Goal: Task Accomplishment & Management: Manage account settings

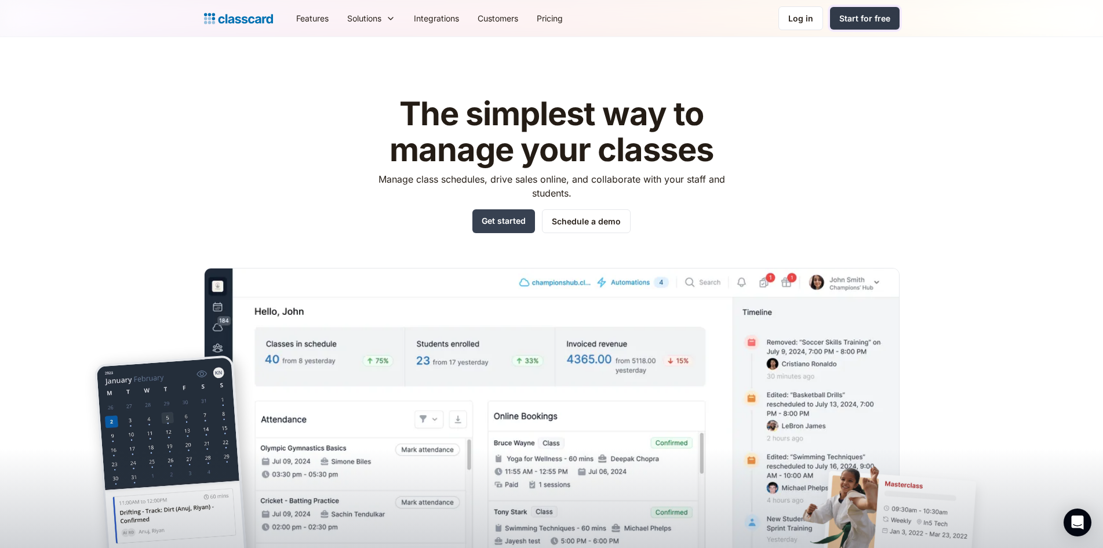
click at [545, 16] on div "Start for free" at bounding box center [864, 18] width 51 height 12
click at [798, 17] on div "Log in" at bounding box center [800, 18] width 25 height 12
